Goal: Information Seeking & Learning: Learn about a topic

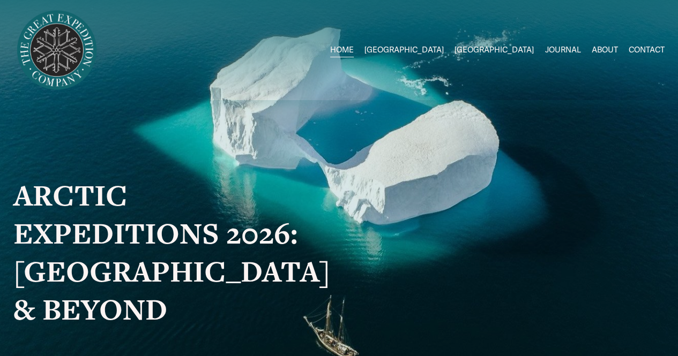
click at [602, 45] on link "ABOUT" at bounding box center [604, 50] width 26 height 16
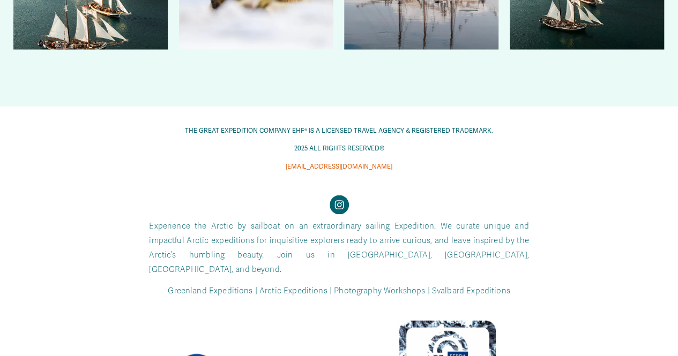
scroll to position [3058, 0]
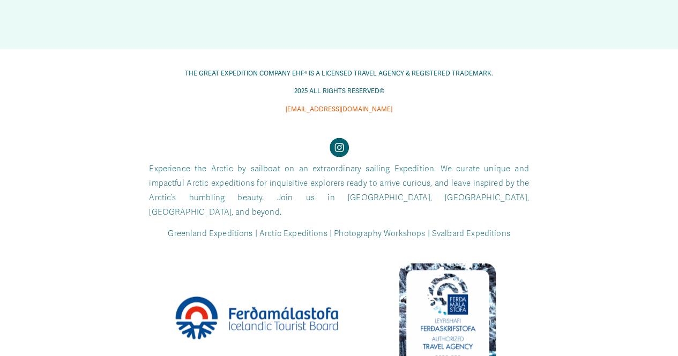
click at [455, 312] on div at bounding box center [447, 317] width 103 height 112
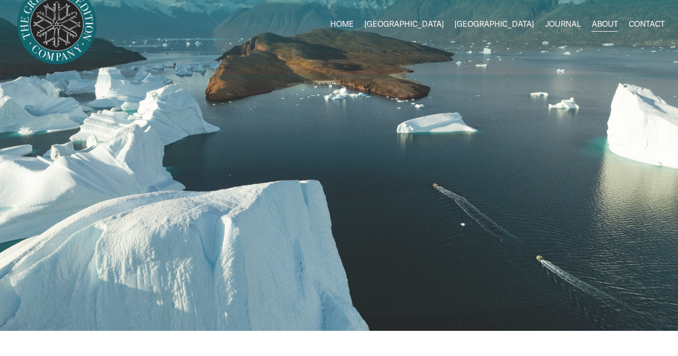
scroll to position [0, 0]
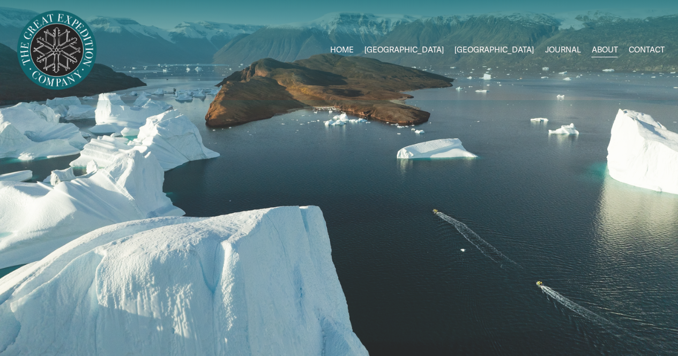
click at [0, 0] on span "2026 Expeditions" at bounding box center [0, 0] width 0 height 0
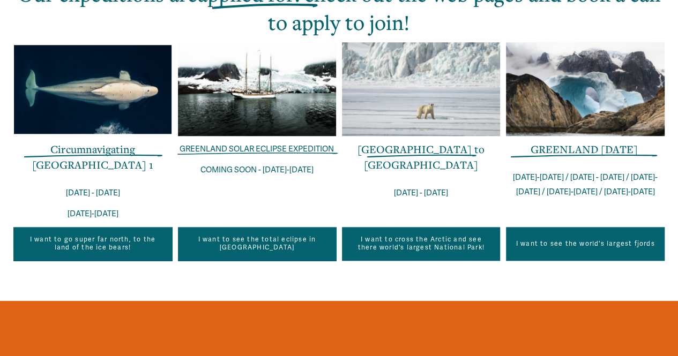
scroll to position [433, 0]
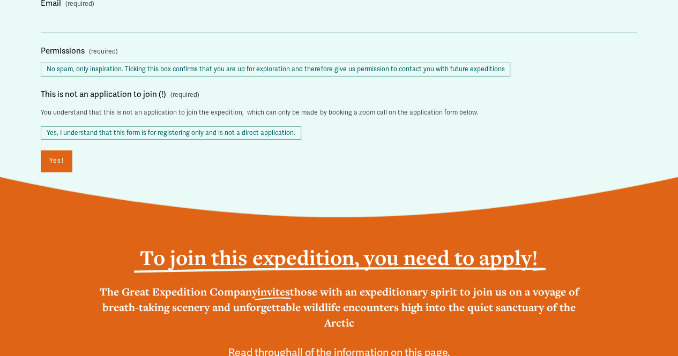
scroll to position [1735, 0]
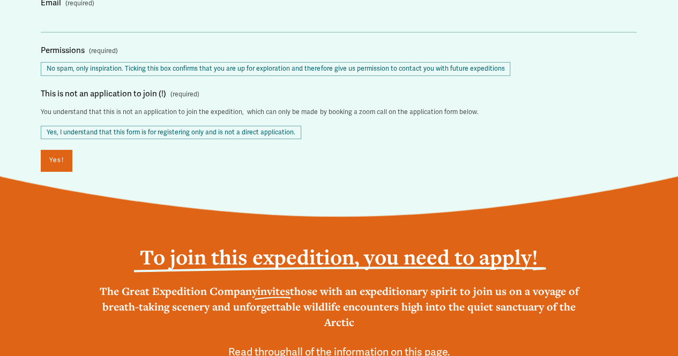
drag, startPoint x: 122, startPoint y: 178, endPoint x: 376, endPoint y: 260, distance: 266.7
click at [376, 260] on div "To join this expedition, you need to apply! The Great Expedition Company invite…" at bounding box center [338, 347] width 486 height 208
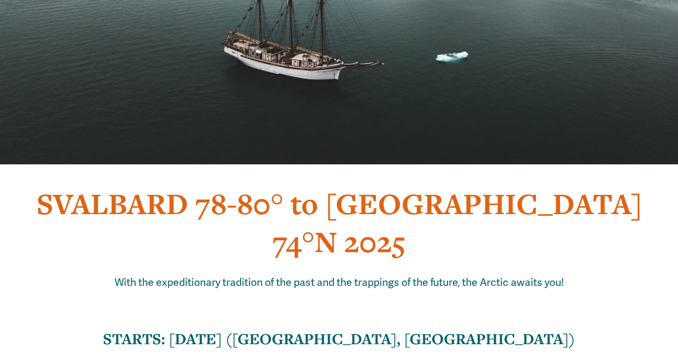
scroll to position [413, 0]
